Goal: Communication & Community: Share content

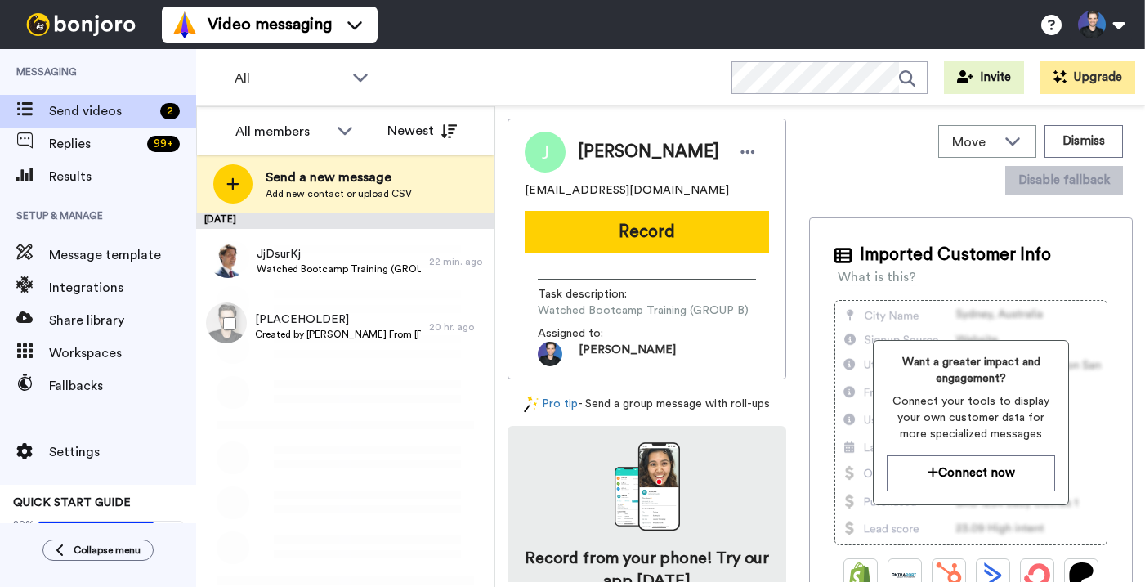
click at [320, 361] on div "August 13 JjDsurKj Watched Bootcamp Training (GROUP A) 22 min. ago [PLACEHOLDER…" at bounding box center [345, 400] width 298 height 374
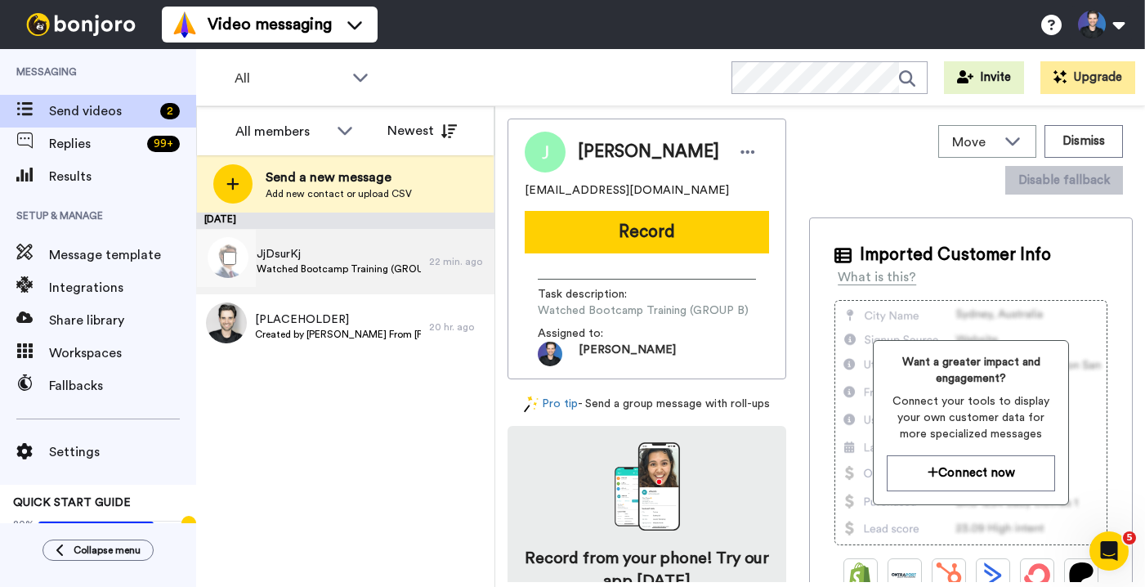
click at [352, 253] on span "JjDsurKj" at bounding box center [339, 254] width 164 height 16
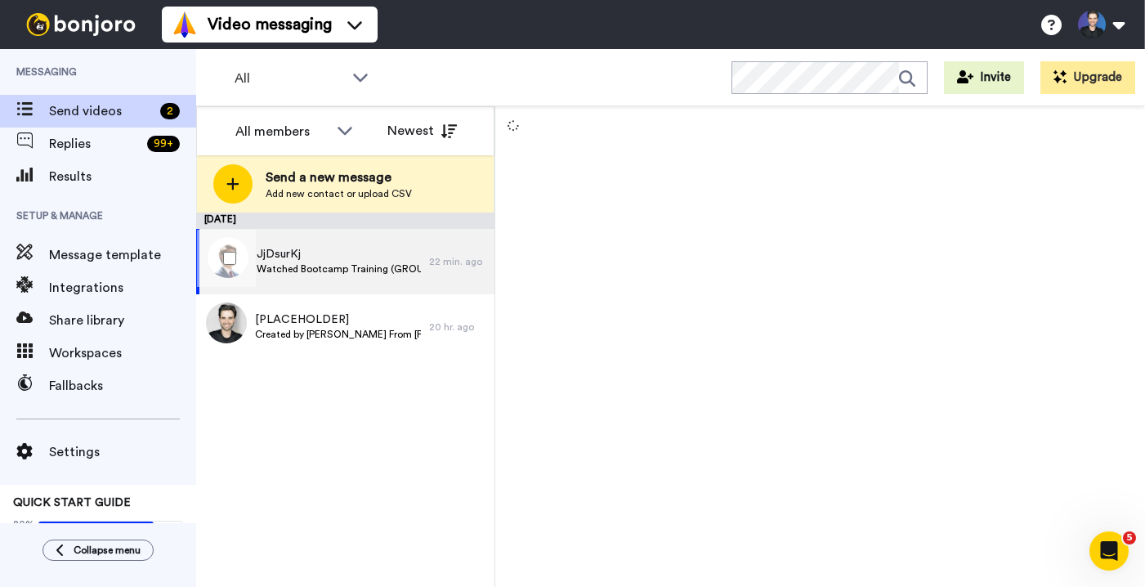
click at [410, 483] on div "August 13 JjDsurKj Watched Bootcamp Training (GROUP A) 22 min. ago [PLACEHOLDER…" at bounding box center [345, 400] width 298 height 374
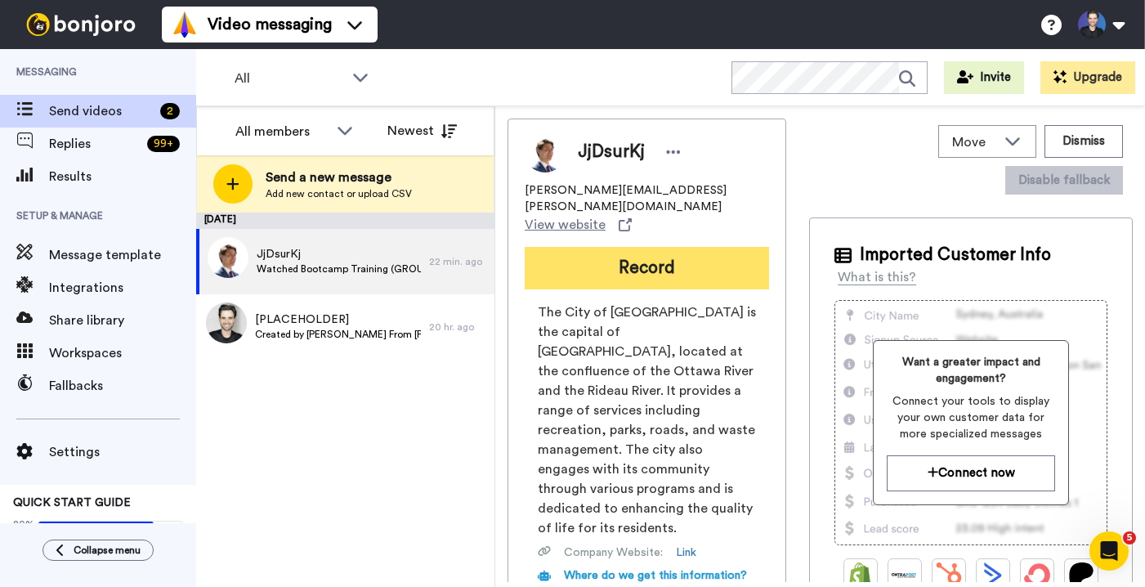
click at [639, 247] on button "Record" at bounding box center [647, 268] width 244 height 43
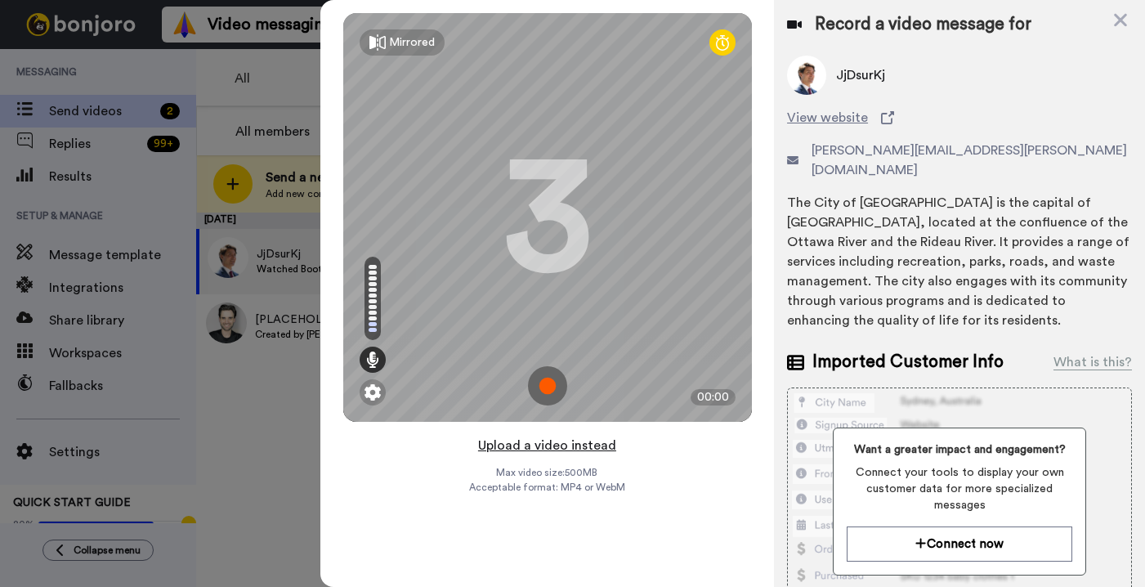
click at [592, 446] on button "Upload a video instead" at bounding box center [547, 445] width 148 height 21
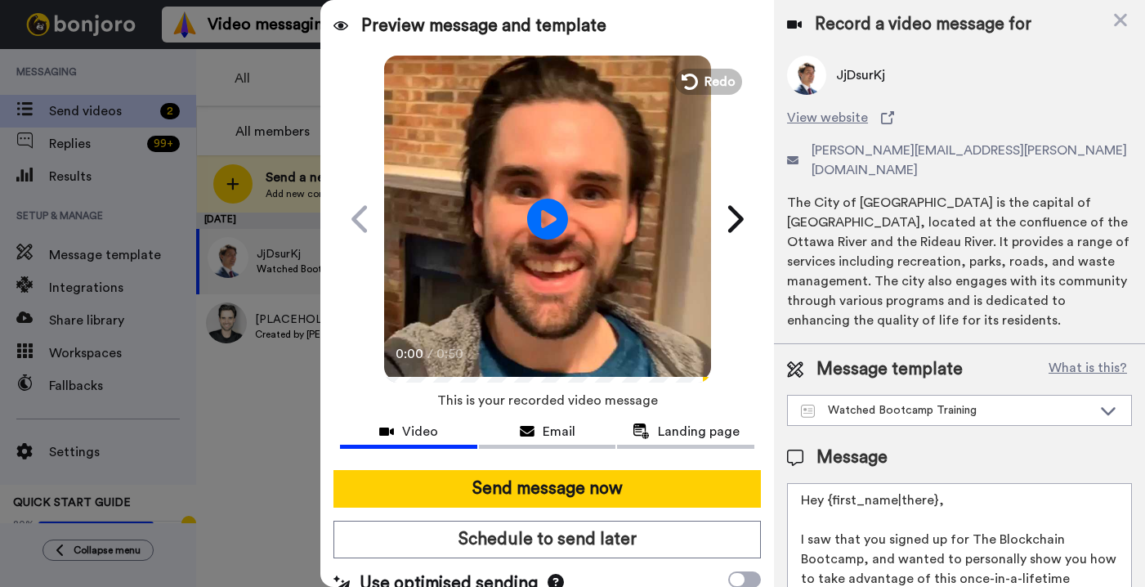
click at [558, 256] on icon "Play/Pause" at bounding box center [547, 219] width 41 height 74
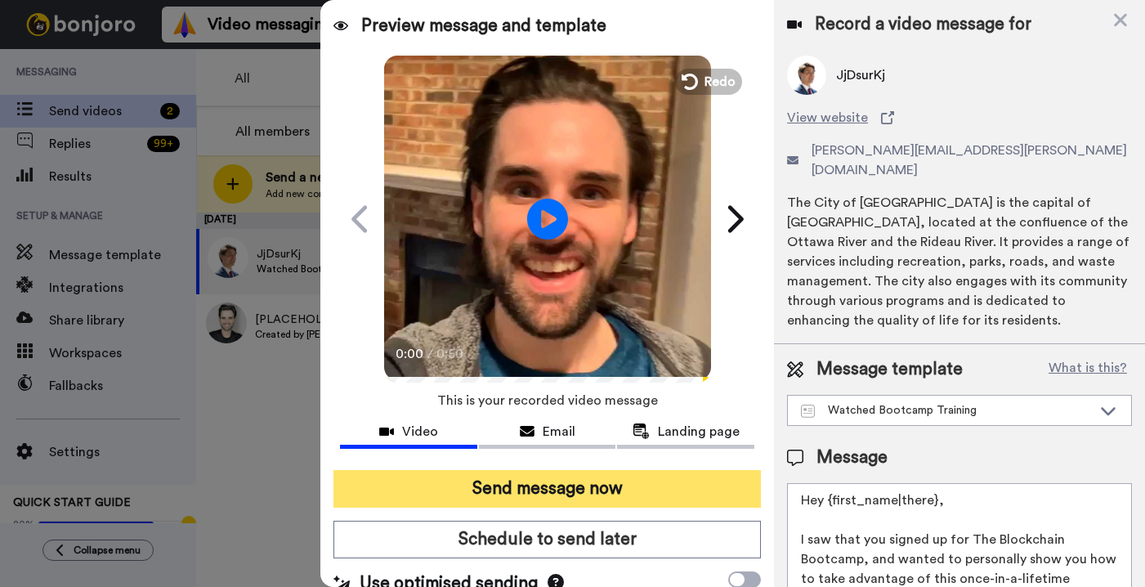
click at [597, 485] on button "Send message now" at bounding box center [548, 489] width 428 height 38
